Goal: Transaction & Acquisition: Download file/media

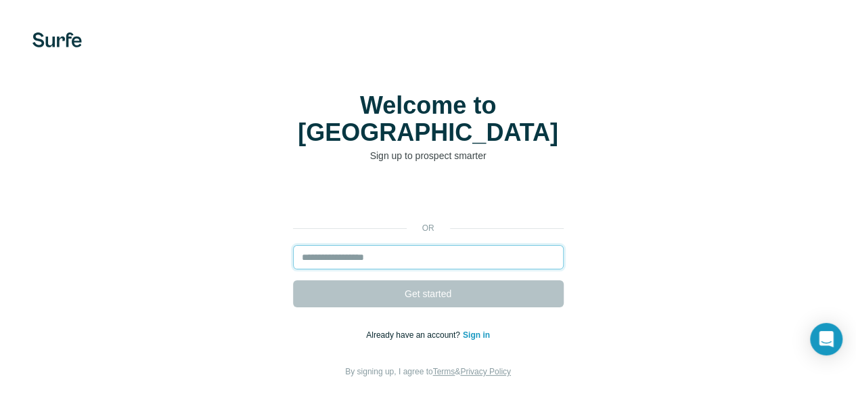
click at [293, 245] on input "email" at bounding box center [428, 257] width 271 height 24
paste input "**********"
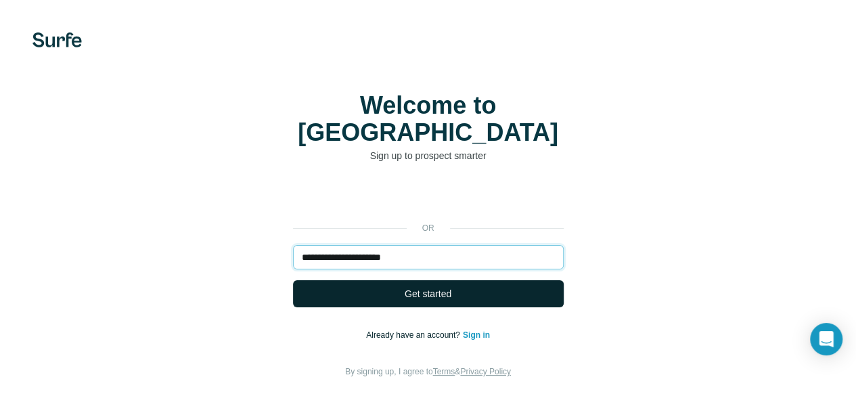
type input "**********"
click at [405, 287] on span "Get started" at bounding box center [428, 294] width 47 height 14
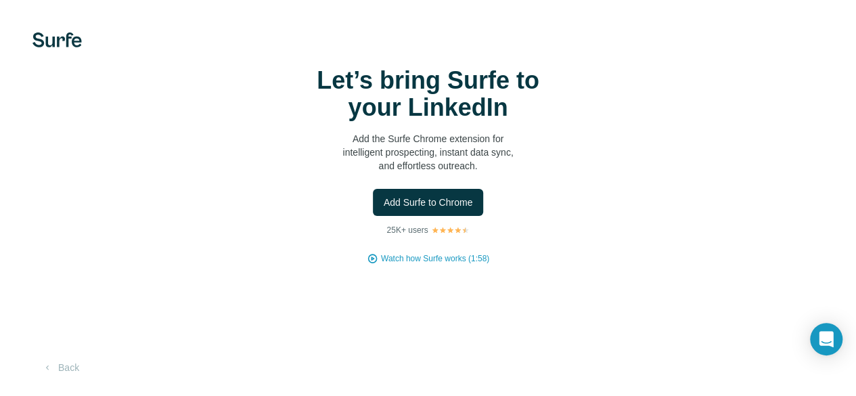
scroll to position [64, 0]
click at [68, 362] on button "Back" at bounding box center [60, 367] width 56 height 24
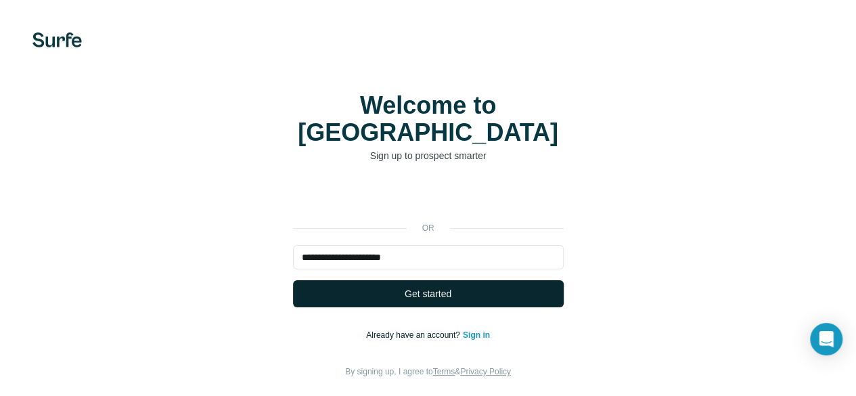
type input "**********"
click at [293, 284] on button "Get started" at bounding box center [428, 293] width 271 height 27
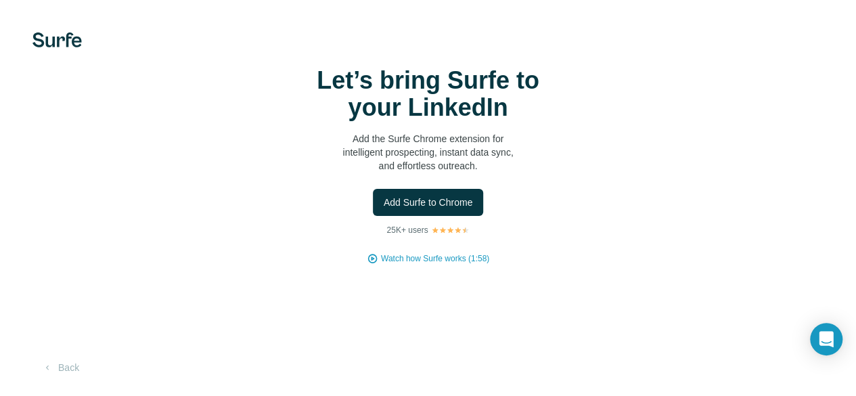
scroll to position [64, 0]
click at [384, 196] on span "Add Surfe to Chrome" at bounding box center [428, 203] width 89 height 14
click at [381, 265] on span "Watch how Surfe works (1:58)" at bounding box center [435, 258] width 108 height 12
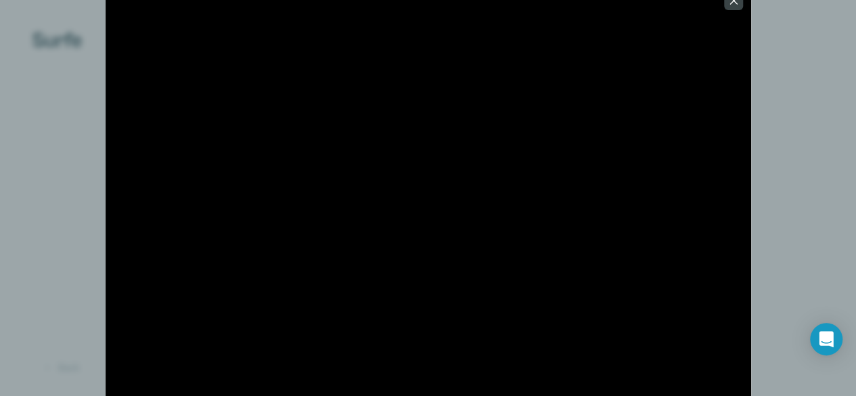
click at [26, 93] on div at bounding box center [428, 198] width 856 height 396
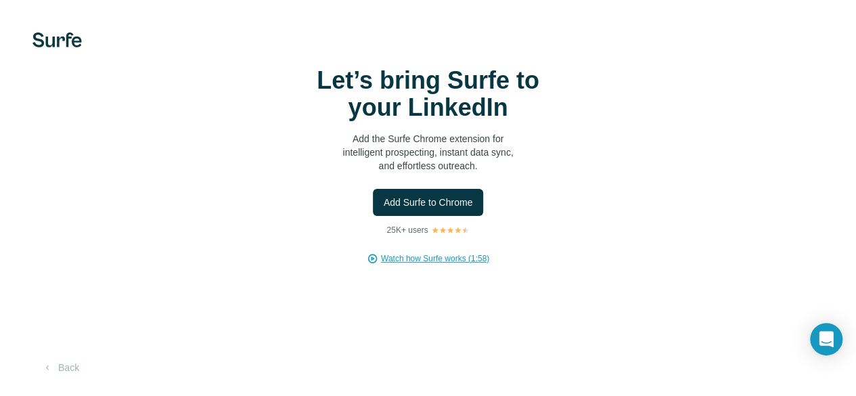
click at [293, 121] on h1 "Let’s bring Surfe to your LinkedIn" at bounding box center [428, 94] width 271 height 54
click at [49, 36] on img at bounding box center [56, 39] width 49 height 15
click at [0, 0] on video at bounding box center [0, 0] width 0 height 0
drag, startPoint x: 639, startPoint y: 127, endPoint x: 605, endPoint y: 161, distance: 48.3
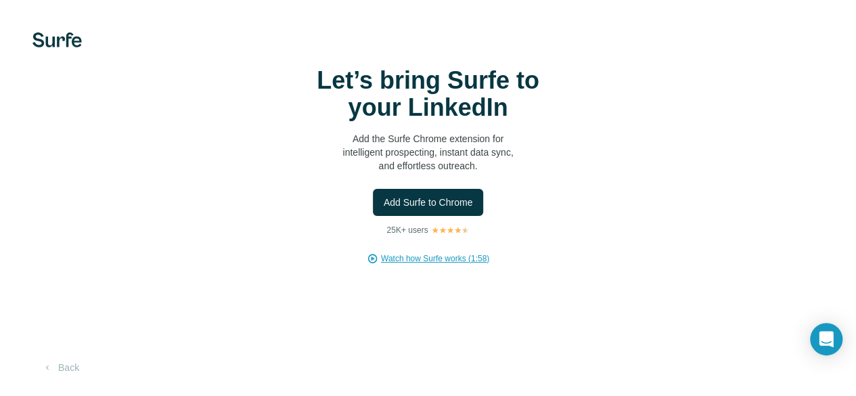
click at [0, 0] on video at bounding box center [0, 0] width 0 height 0
drag, startPoint x: 601, startPoint y: 167, endPoint x: 574, endPoint y: 193, distance: 37.3
click at [0, 0] on video at bounding box center [0, 0] width 0 height 0
drag, startPoint x: 574, startPoint y: 193, endPoint x: 559, endPoint y: 202, distance: 17.6
click at [0, 0] on video at bounding box center [0, 0] width 0 height 0
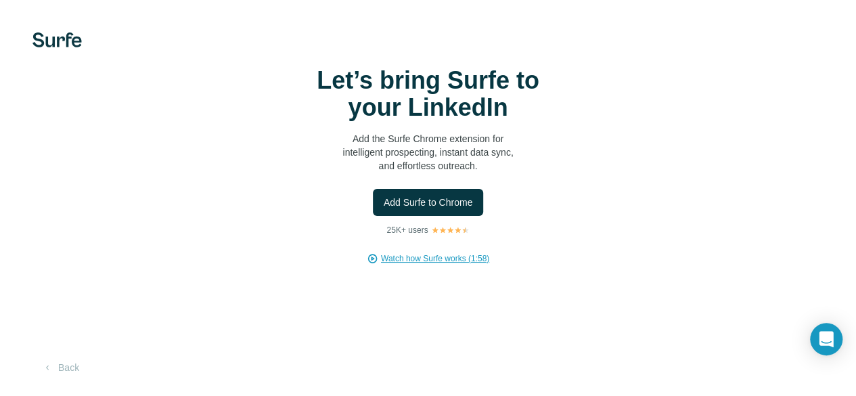
click at [0, 0] on video at bounding box center [0, 0] width 0 height 0
drag, startPoint x: 559, startPoint y: 202, endPoint x: 594, endPoint y: 261, distance: 68.0
click at [0, 0] on video at bounding box center [0, 0] width 0 height 0
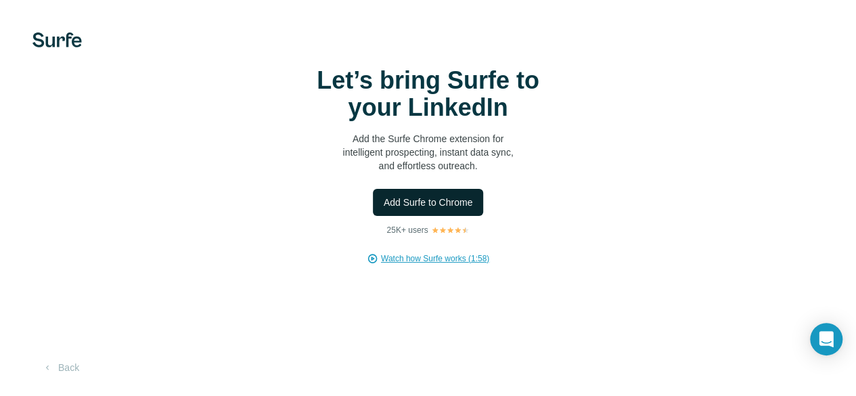
click at [384, 196] on span "Add Surfe to Chrome" at bounding box center [428, 203] width 89 height 14
